Goal: Navigation & Orientation: Find specific page/section

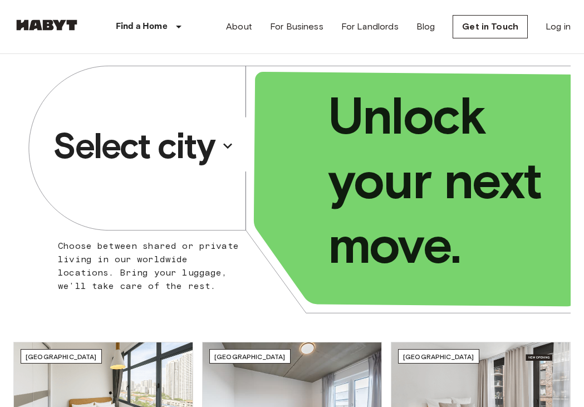
click at [150, 150] on p "Select city" at bounding box center [133, 146] width 161 height 45
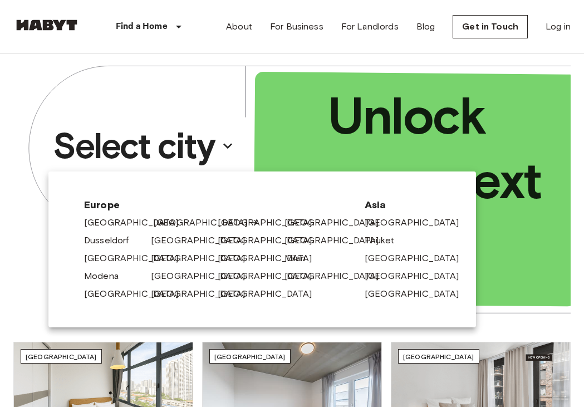
click at [157, 224] on link "[GEOGRAPHIC_DATA]" at bounding box center [206, 222] width 106 height 13
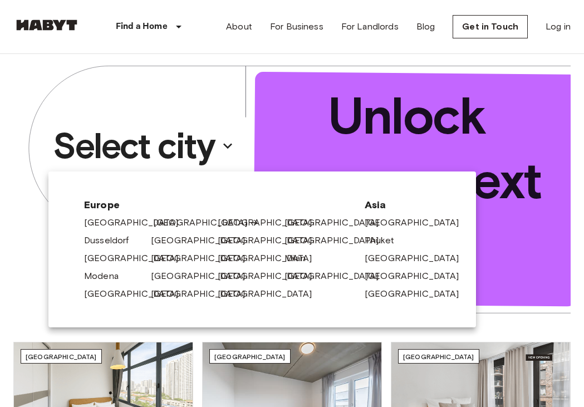
click at [160, 225] on link "[GEOGRAPHIC_DATA]" at bounding box center [206, 222] width 106 height 13
